Goal: Navigation & Orientation: Find specific page/section

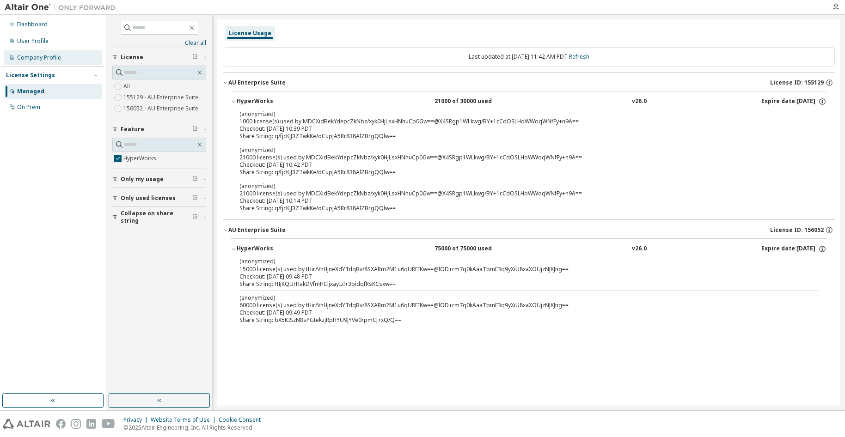
click at [59, 53] on div "Company Profile" at bounding box center [53, 57] width 99 height 15
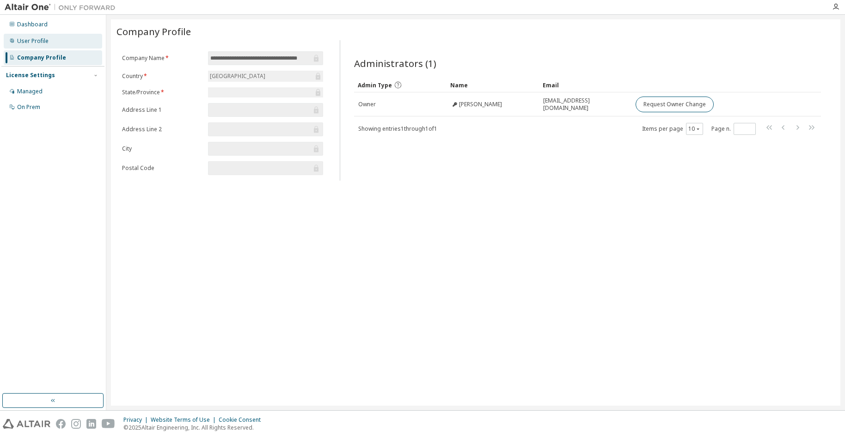
click at [38, 42] on div "User Profile" at bounding box center [32, 40] width 31 height 7
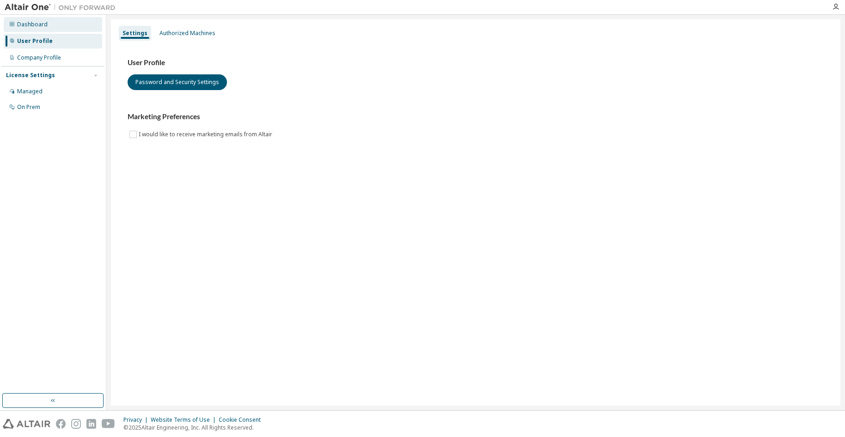
click at [36, 30] on div "Dashboard" at bounding box center [53, 24] width 99 height 15
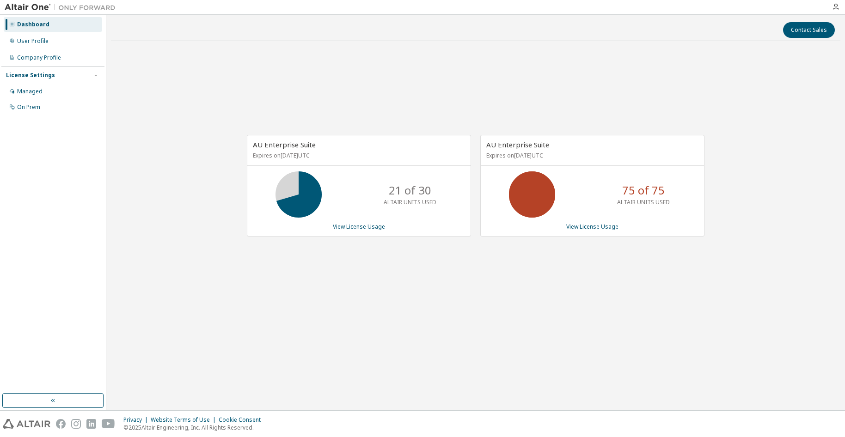
click at [37, 73] on div "License Settings" at bounding box center [30, 75] width 49 height 7
click at [96, 74] on icon "button" at bounding box center [96, 76] width 6 height 6
click at [38, 90] on div "Managed" at bounding box center [29, 91] width 25 height 7
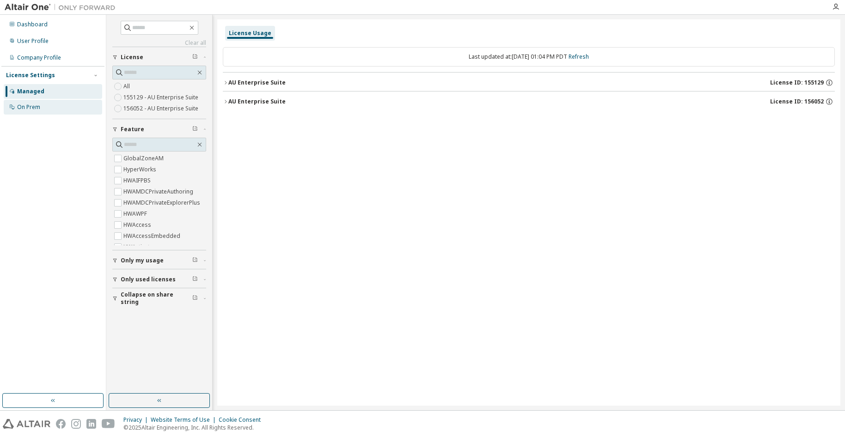
click at [33, 104] on div "On Prem" at bounding box center [28, 107] width 23 height 7
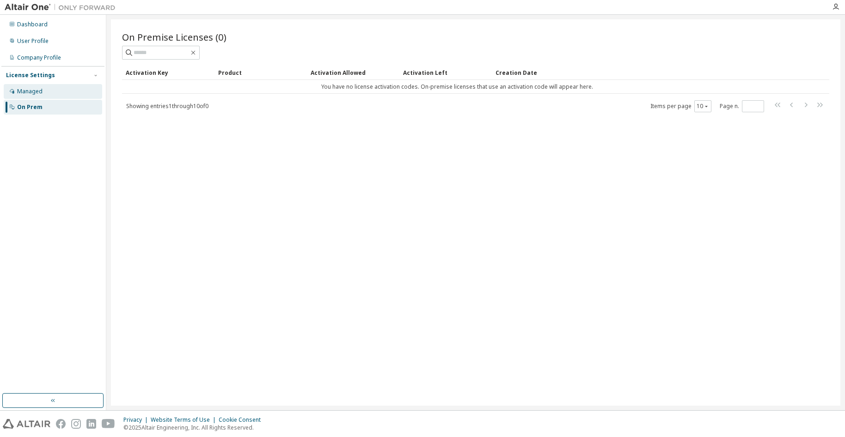
click at [33, 95] on div "Managed" at bounding box center [29, 91] width 25 height 7
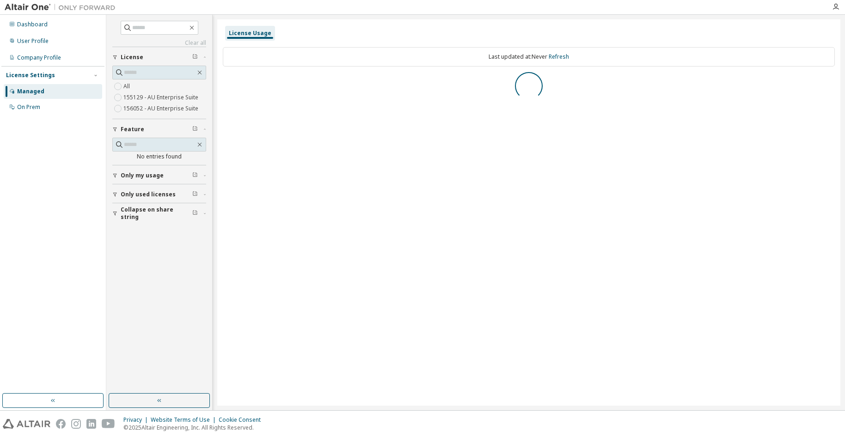
click at [34, 5] on img at bounding box center [63, 7] width 116 height 9
click at [99, 6] on img at bounding box center [63, 7] width 116 height 9
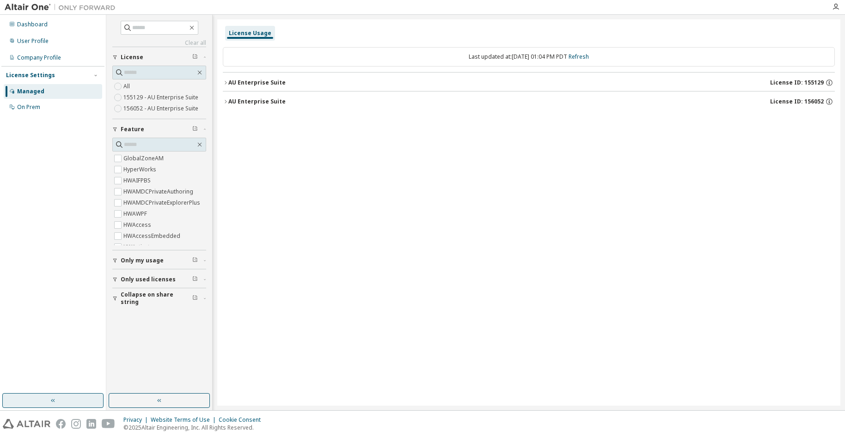
click at [51, 402] on icon "button" at bounding box center [52, 400] width 7 height 7
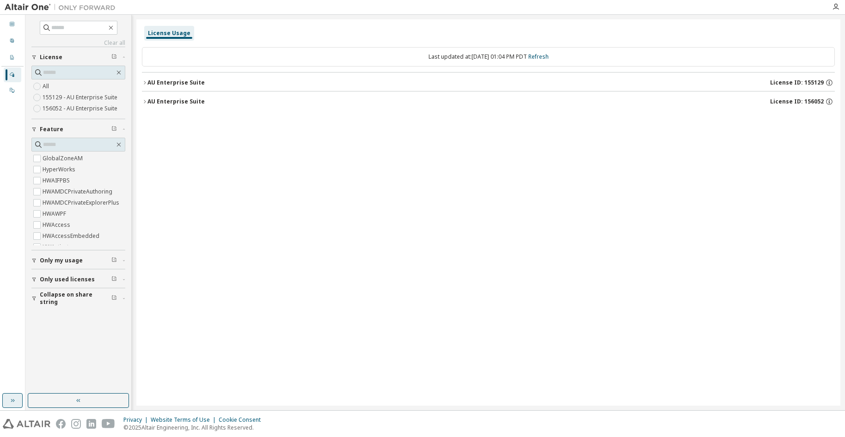
click at [51, 402] on button "button" at bounding box center [78, 401] width 101 height 15
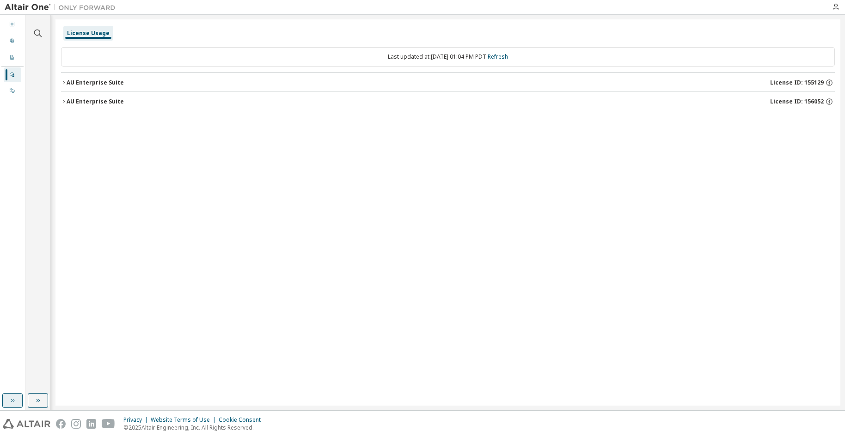
click at [11, 400] on icon "button" at bounding box center [13, 401] width 4 height 3
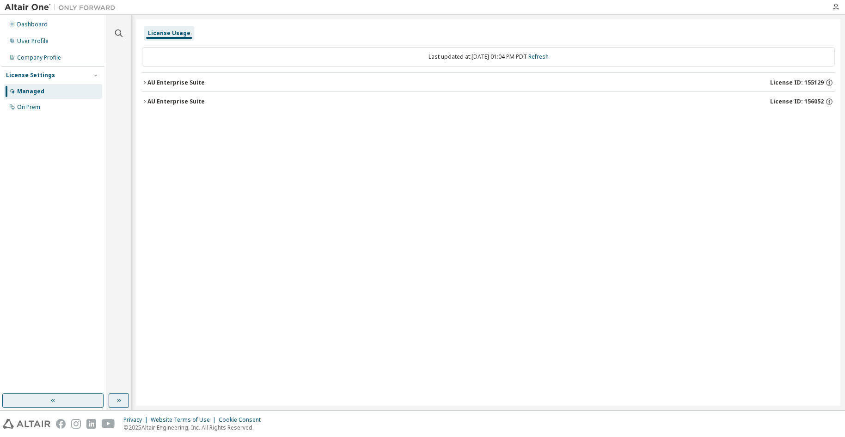
click at [117, 402] on icon "button" at bounding box center [118, 400] width 7 height 7
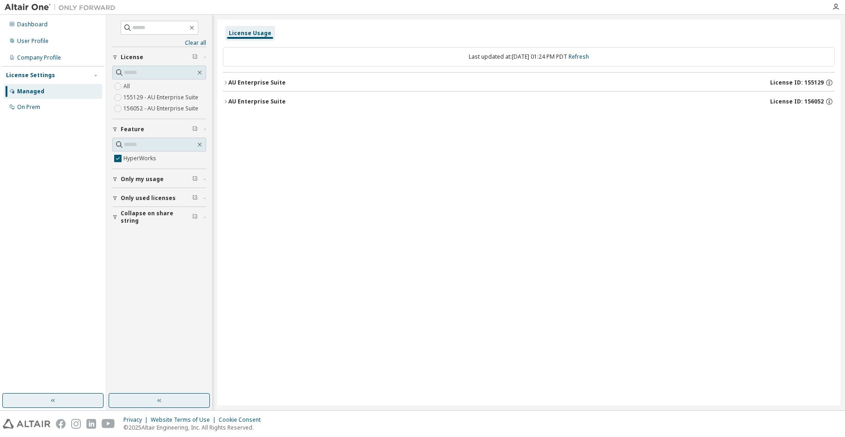
click at [226, 102] on icon "button" at bounding box center [226, 101] width 2 height 3
click at [226, 82] on icon "button" at bounding box center [226, 83] width 6 height 6
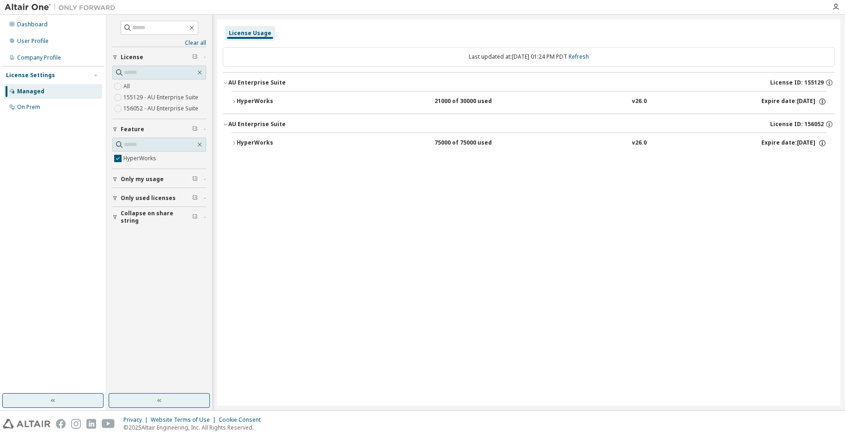
click at [254, 140] on div "HyperWorks" at bounding box center [278, 143] width 83 height 8
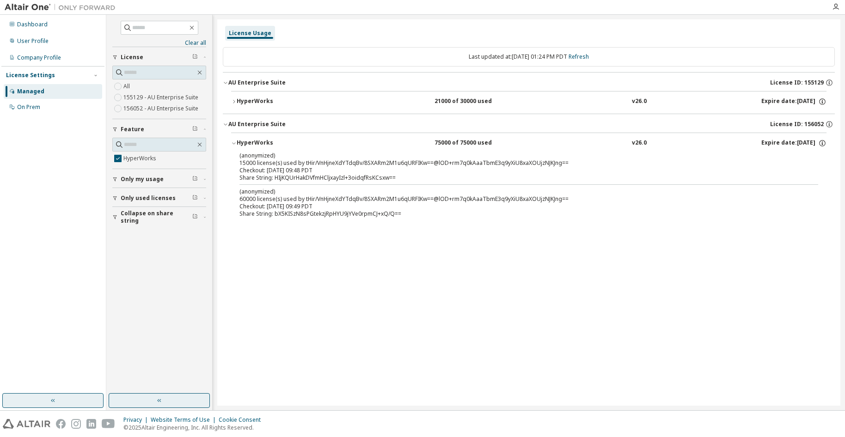
click at [252, 100] on div "HyperWorks" at bounding box center [278, 102] width 83 height 8
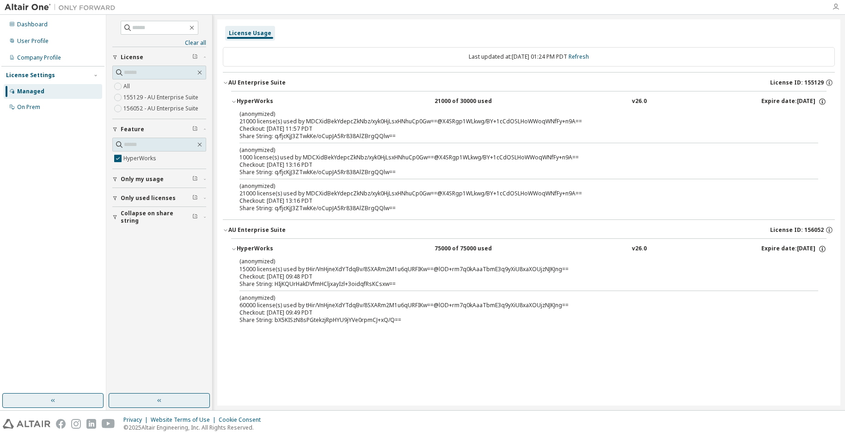
click at [835, 6] on icon "button" at bounding box center [835, 6] width 7 height 7
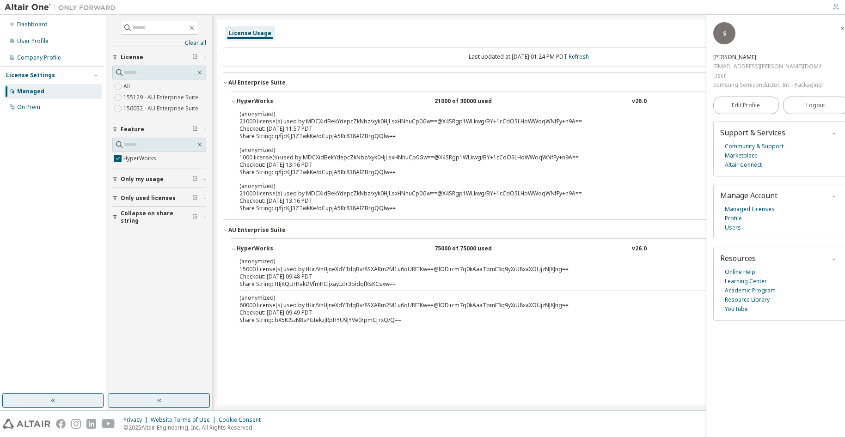
click at [835, 6] on icon "button" at bounding box center [835, 6] width 7 height 7
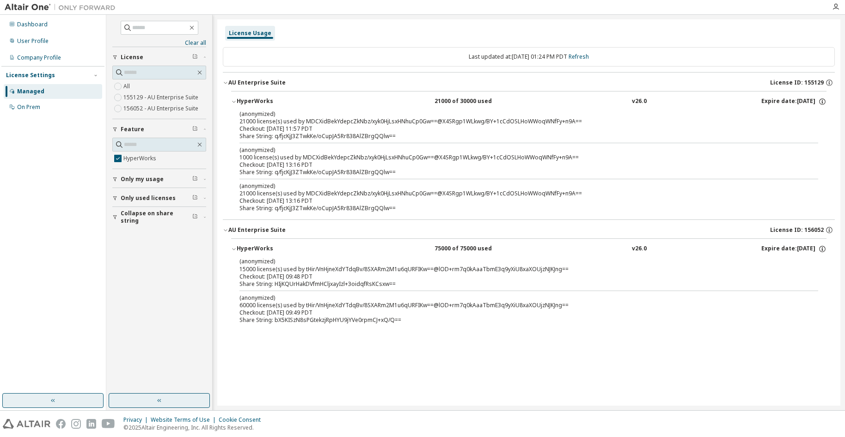
click at [684, 23] on div "License Usage Last updated at: [DATE] 01:24 PM PDT Refresh AU Enterprise Suite …" at bounding box center [528, 212] width 623 height 387
